Goal: Navigation & Orientation: Go to known website

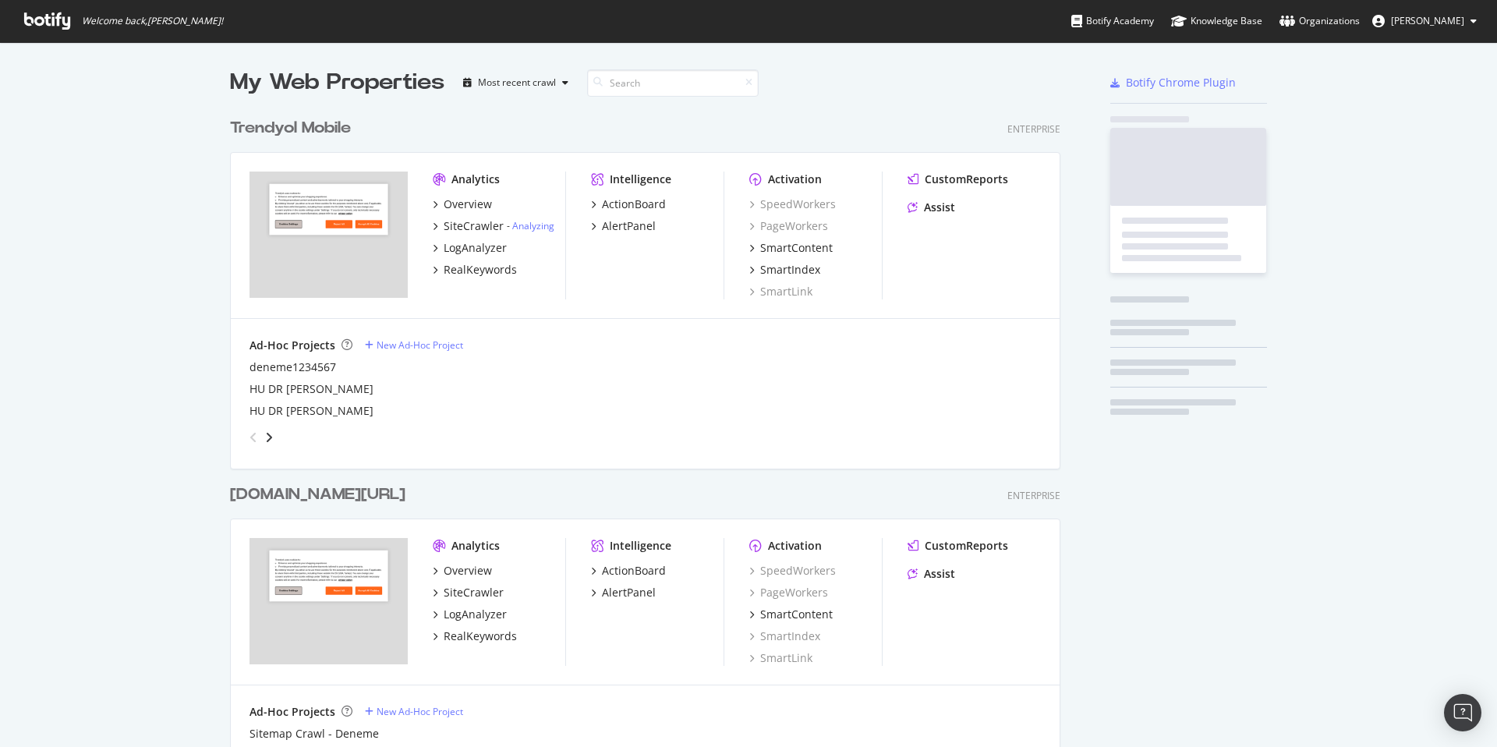
scroll to position [2236, 831]
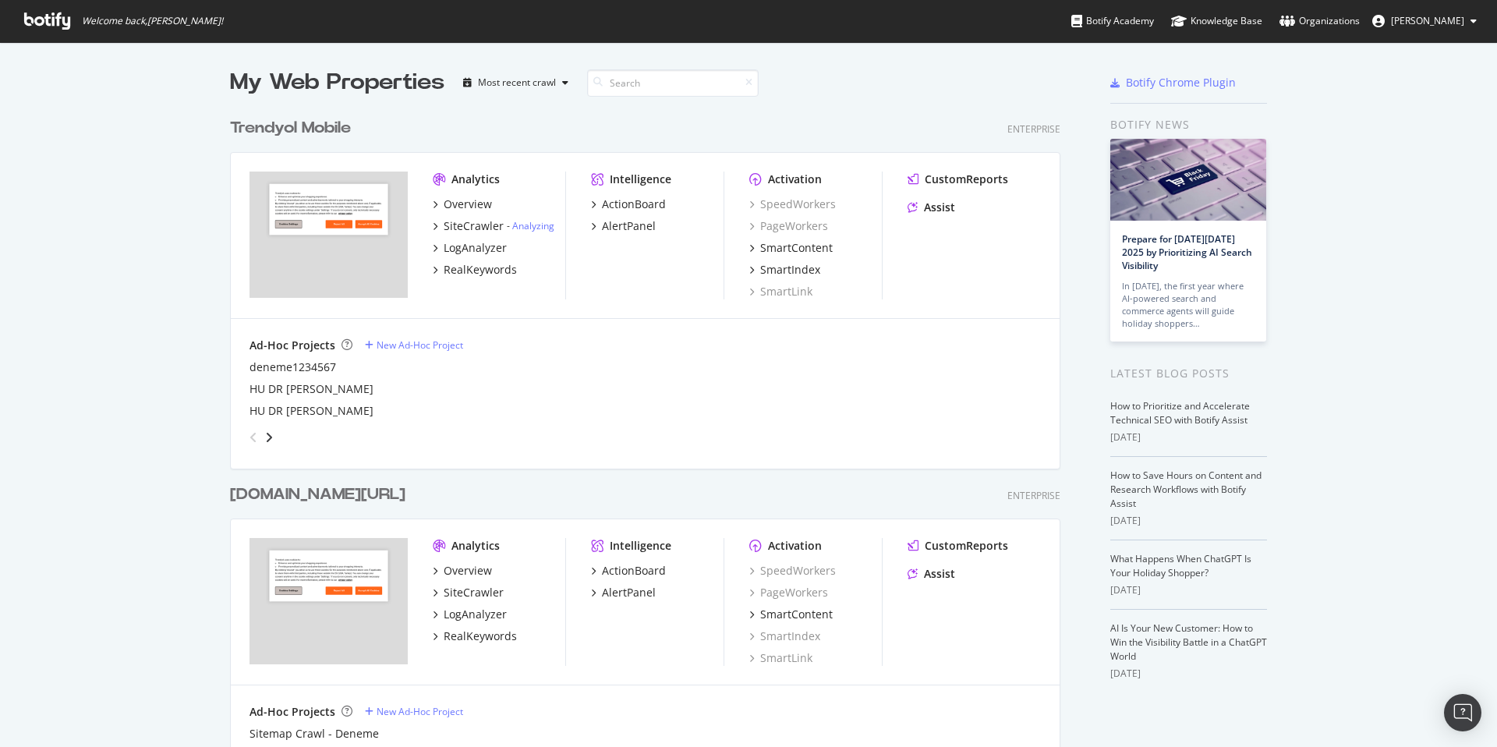
click at [1448, 30] on button "[PERSON_NAME]" at bounding box center [1424, 21] width 129 height 25
click at [1392, 124] on span "Trendyol SEO Team" at bounding box center [1426, 121] width 86 height 13
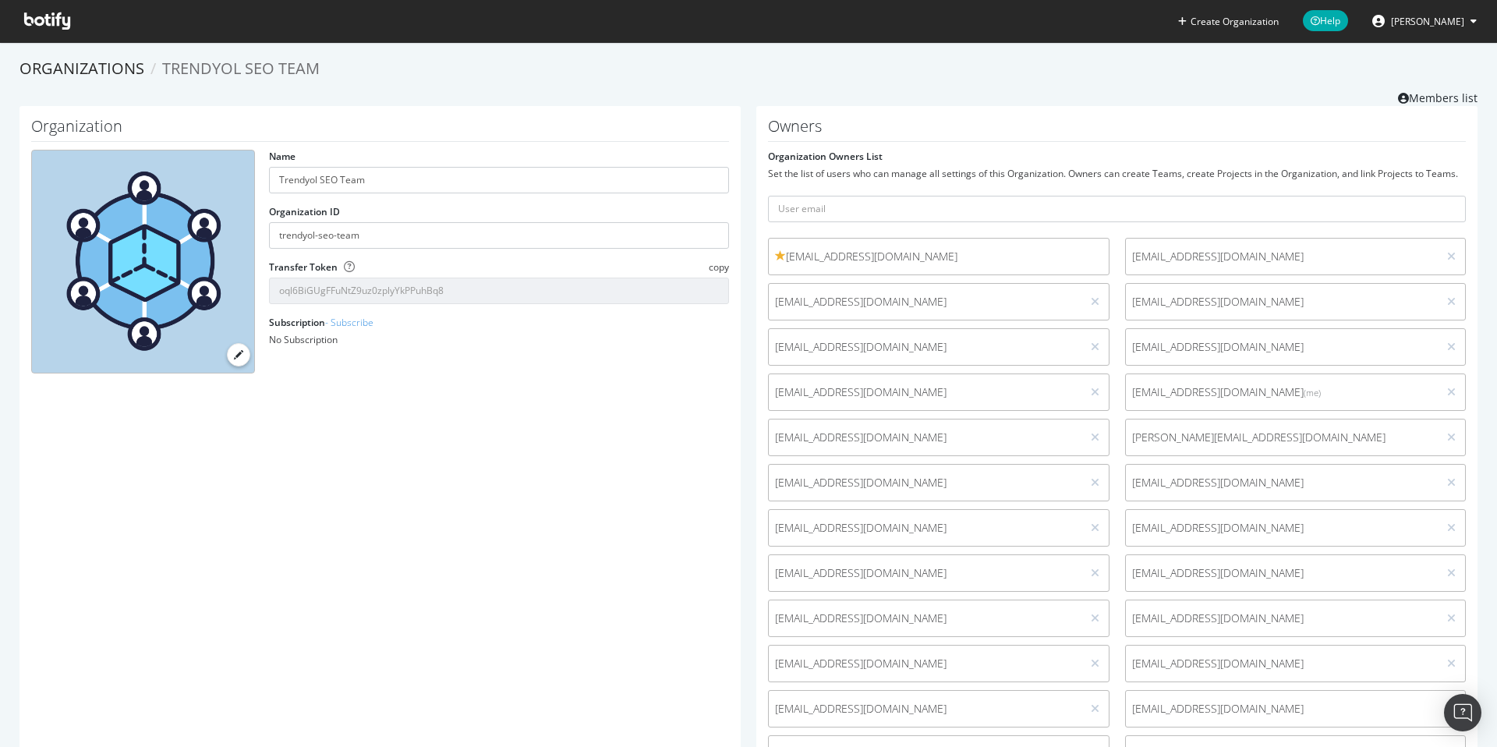
click at [1448, 22] on span "[PERSON_NAME]" at bounding box center [1427, 21] width 73 height 13
click at [1424, 186] on link "Log Out" at bounding box center [1414, 191] width 150 height 23
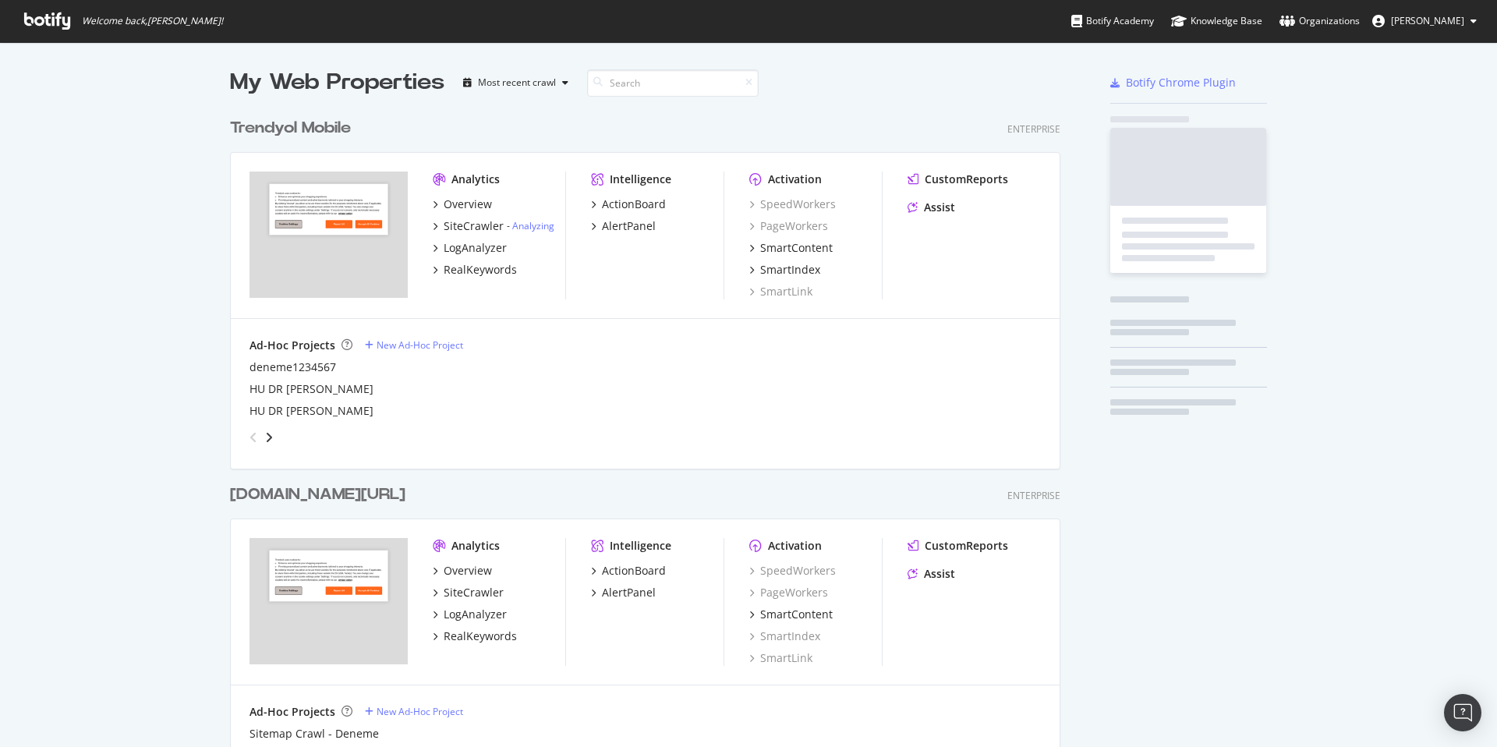
scroll to position [2236, 831]
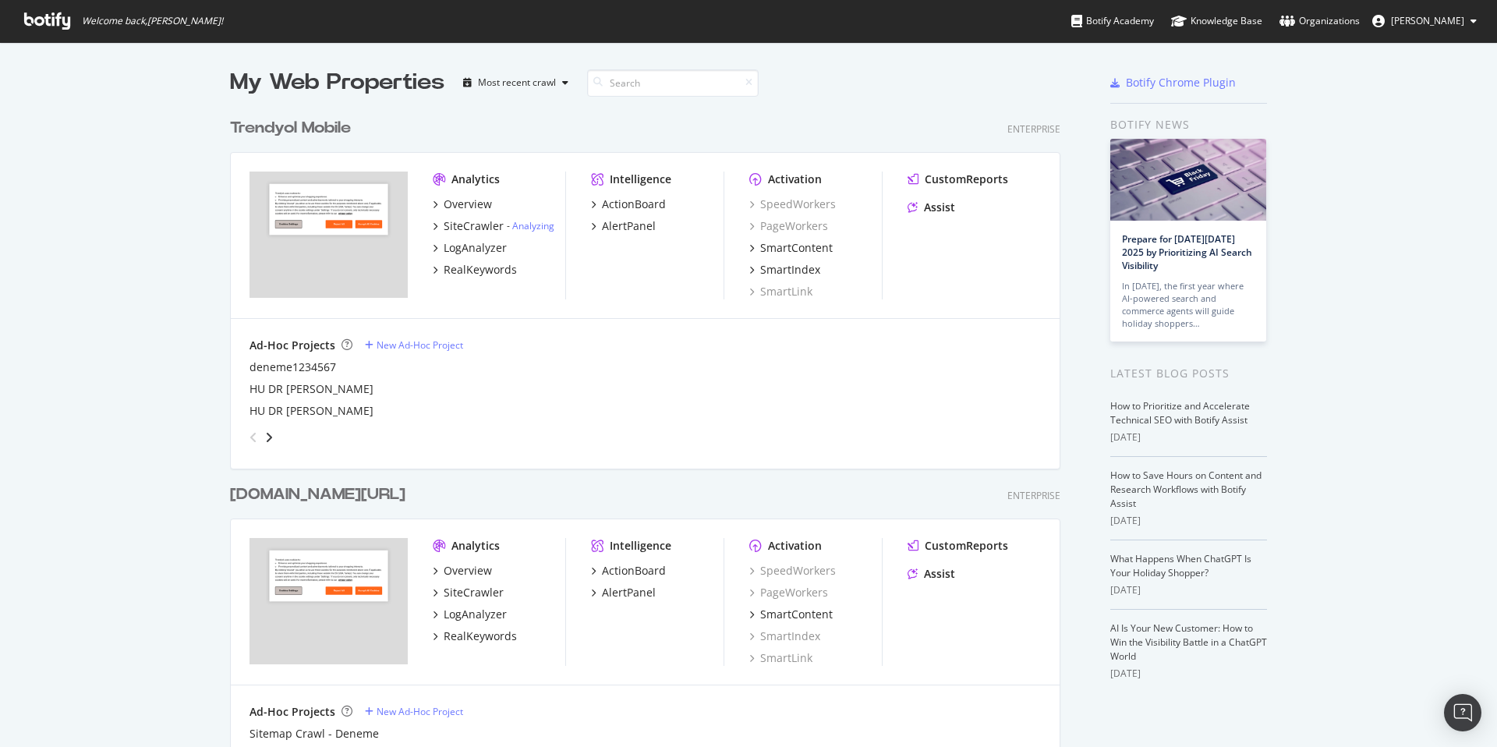
click at [1451, 23] on span "[PERSON_NAME]" at bounding box center [1427, 20] width 73 height 13
click at [1374, 193] on link "Log Out" at bounding box center [1414, 191] width 150 height 23
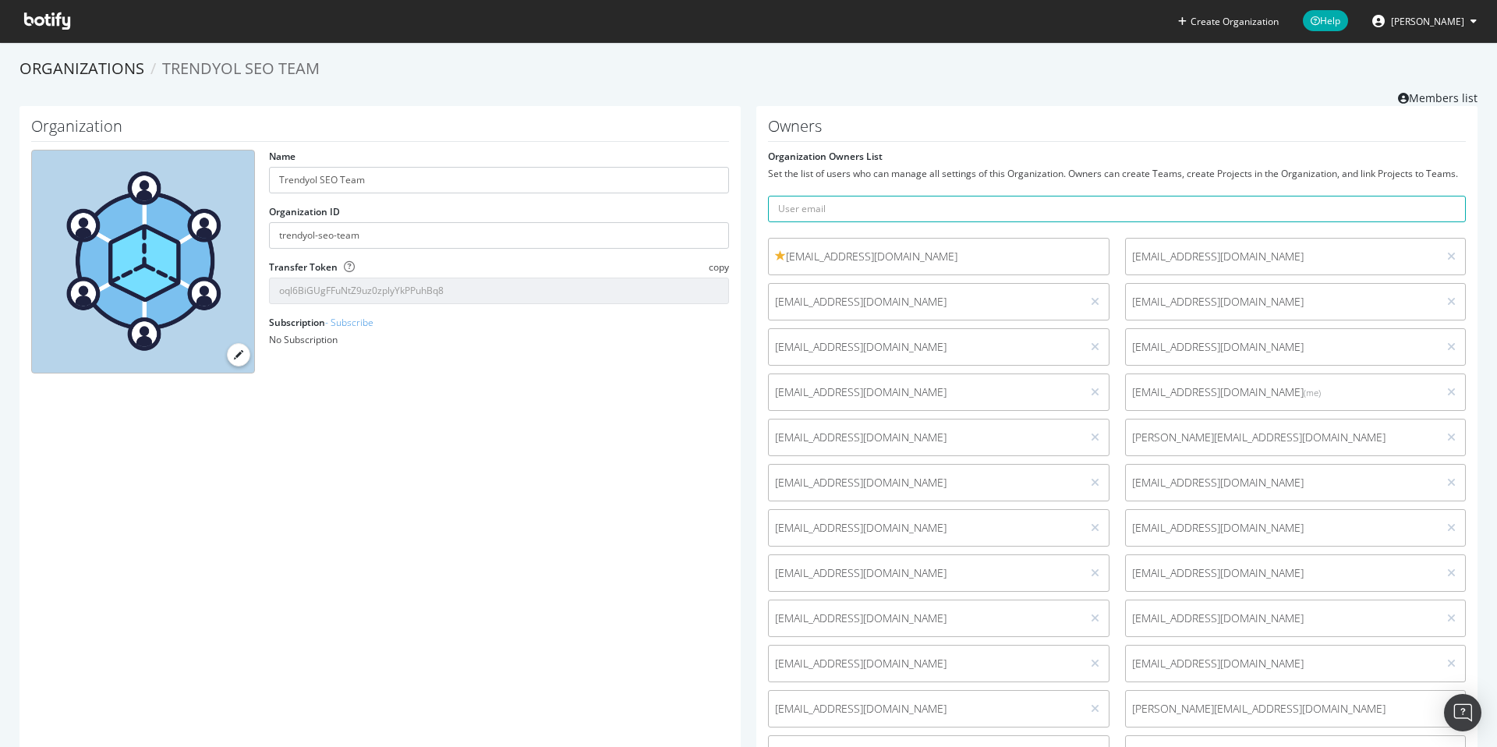
click at [1440, 23] on span "[PERSON_NAME]" at bounding box center [1427, 21] width 73 height 13
click at [1447, 24] on span "[PERSON_NAME]" at bounding box center [1427, 21] width 73 height 13
click at [1410, 193] on span "Log Out" at bounding box center [1400, 191] width 34 height 13
